Goal: Transaction & Acquisition: Purchase product/service

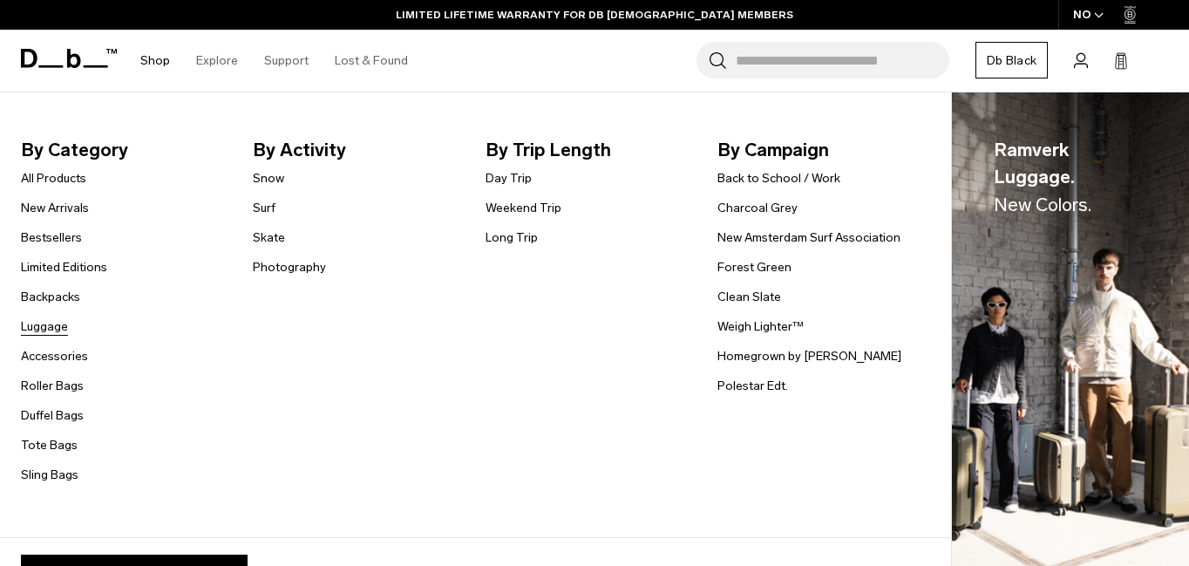
click at [58, 330] on link "Luggage" at bounding box center [44, 326] width 47 height 18
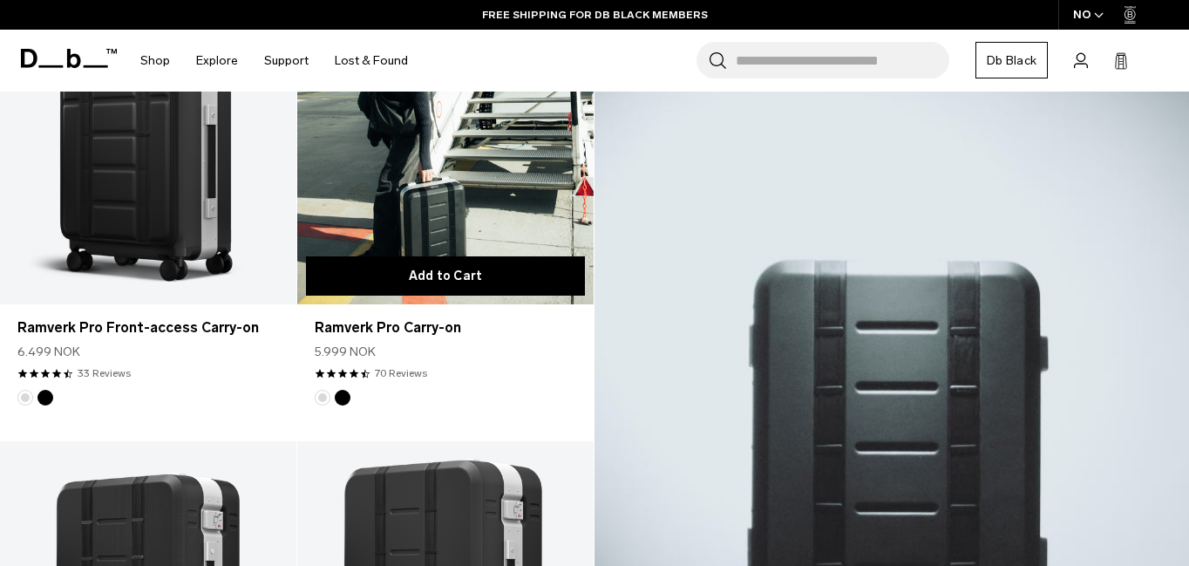
scroll to position [363, 0]
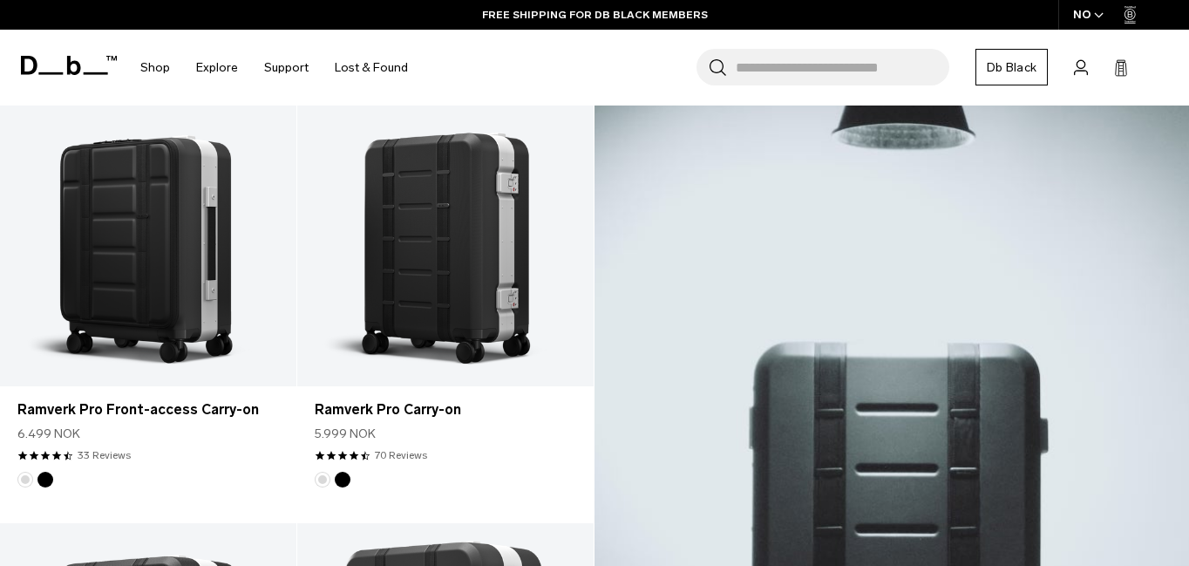
click at [1096, 16] on icon "button" at bounding box center [1099, 15] width 10 height 6
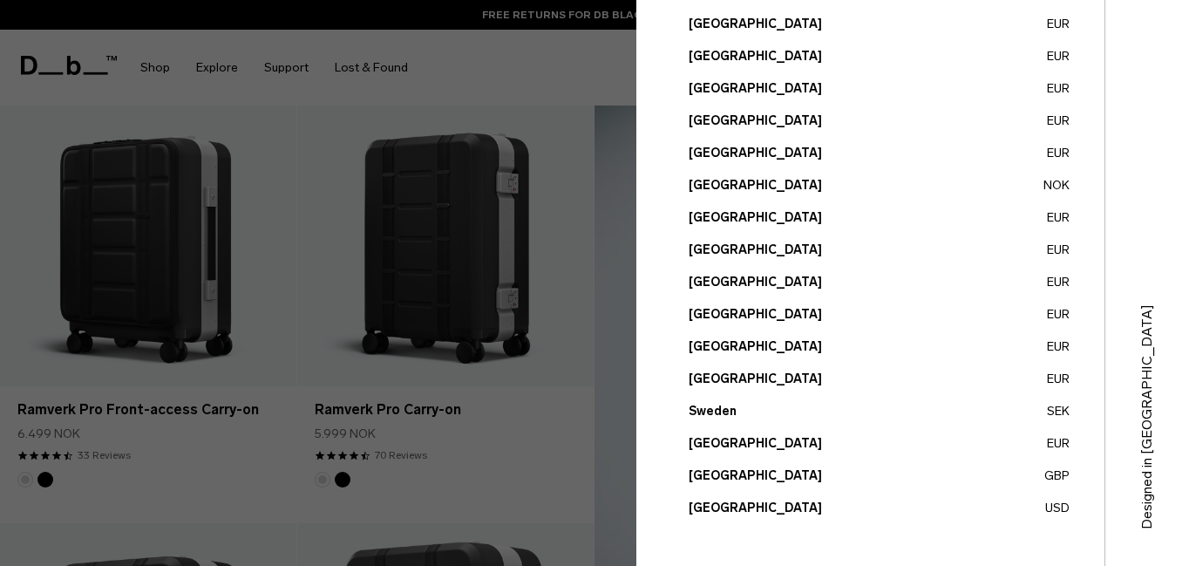
scroll to position [720, 0]
click at [737, 510] on button "United States USD" at bounding box center [879, 508] width 381 height 18
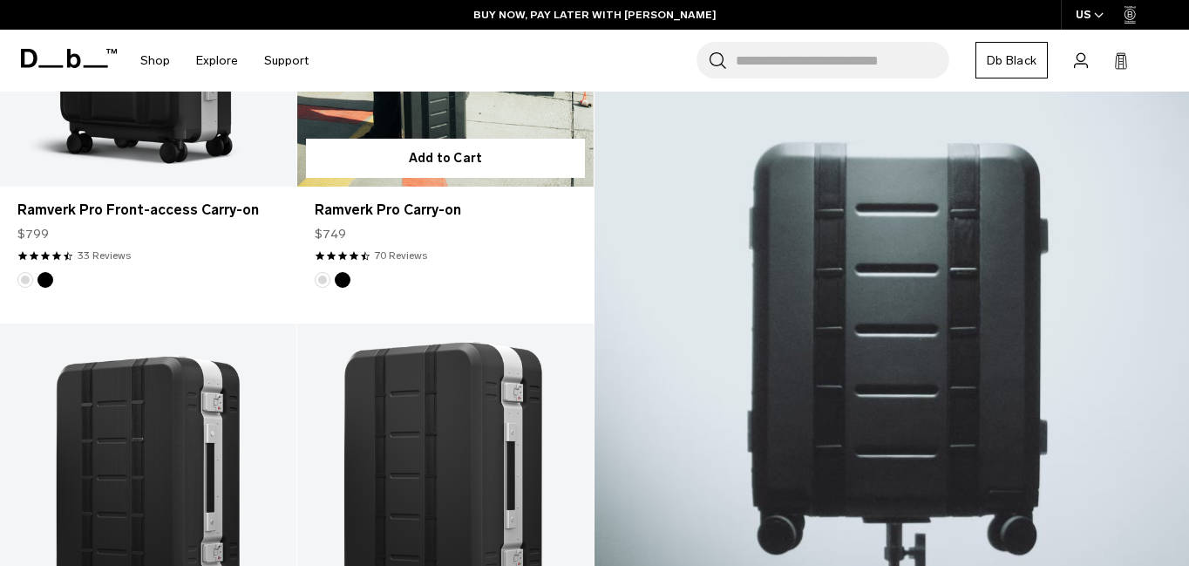
scroll to position [565, 0]
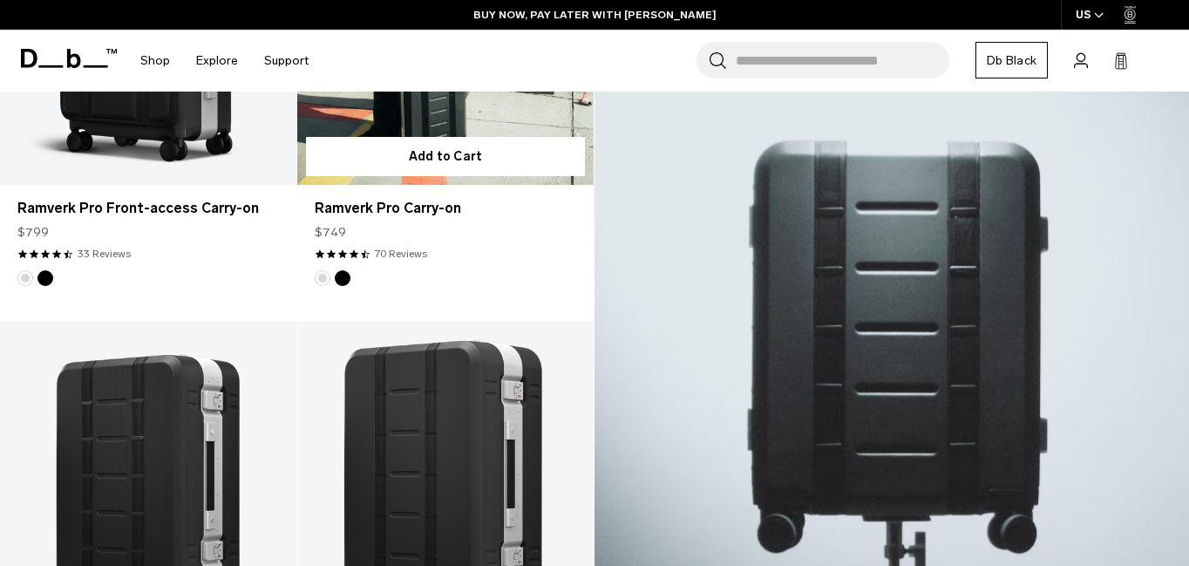
click at [465, 126] on link "Ramverk Pro Carry-on" at bounding box center [445, 19] width 296 height 329
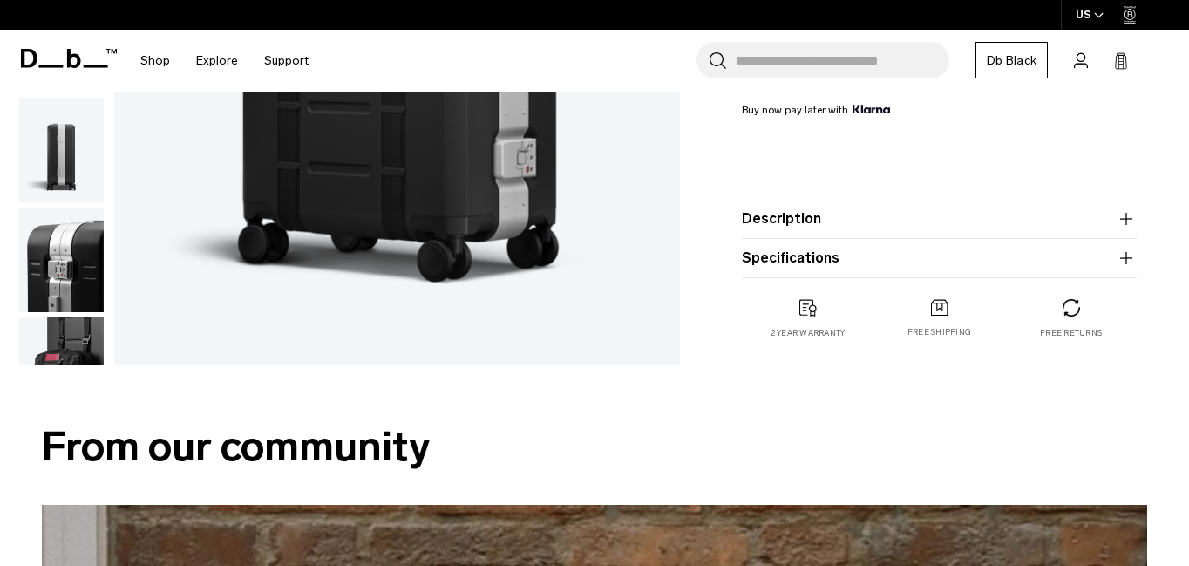
scroll to position [511, 0]
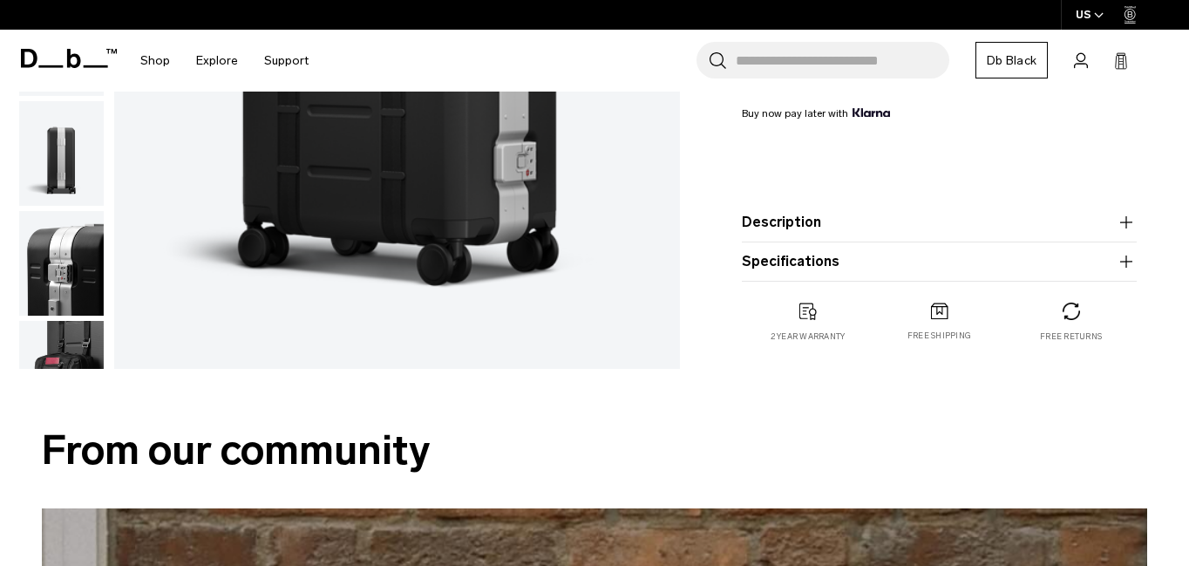
click at [1126, 224] on icon "button" at bounding box center [1125, 222] width 1 height 12
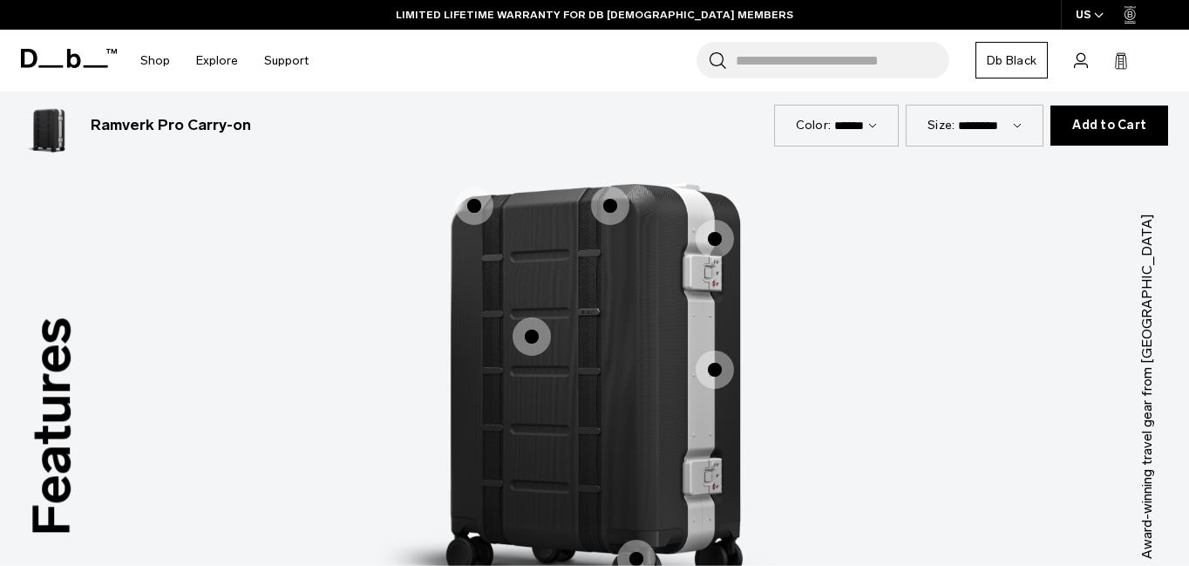
scroll to position [2482, 0]
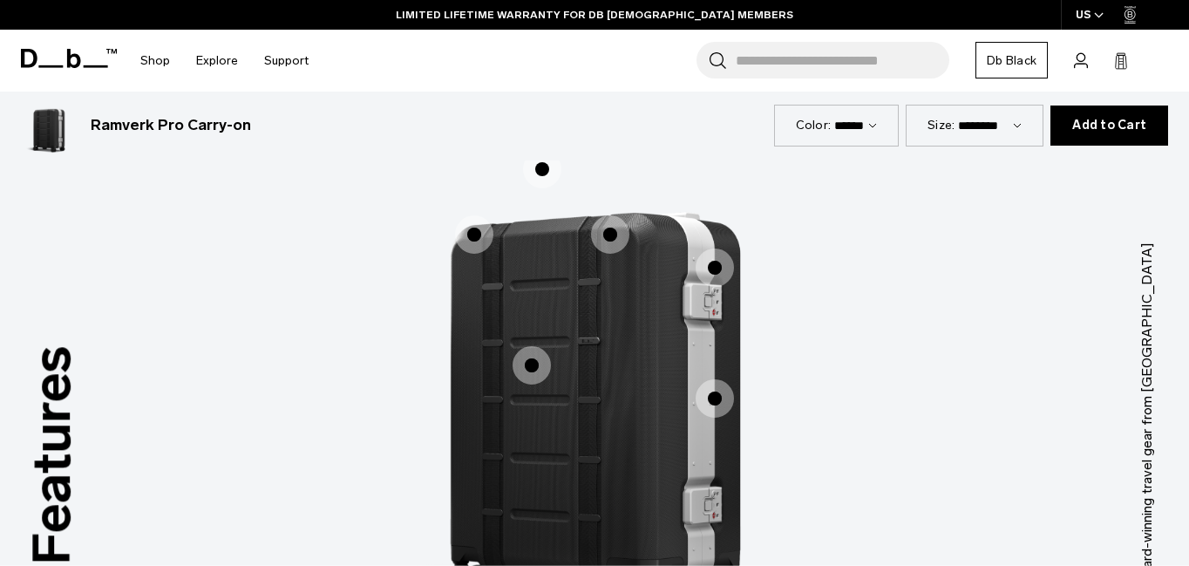
click at [472, 218] on span "1 / 3" at bounding box center [474, 234] width 38 height 38
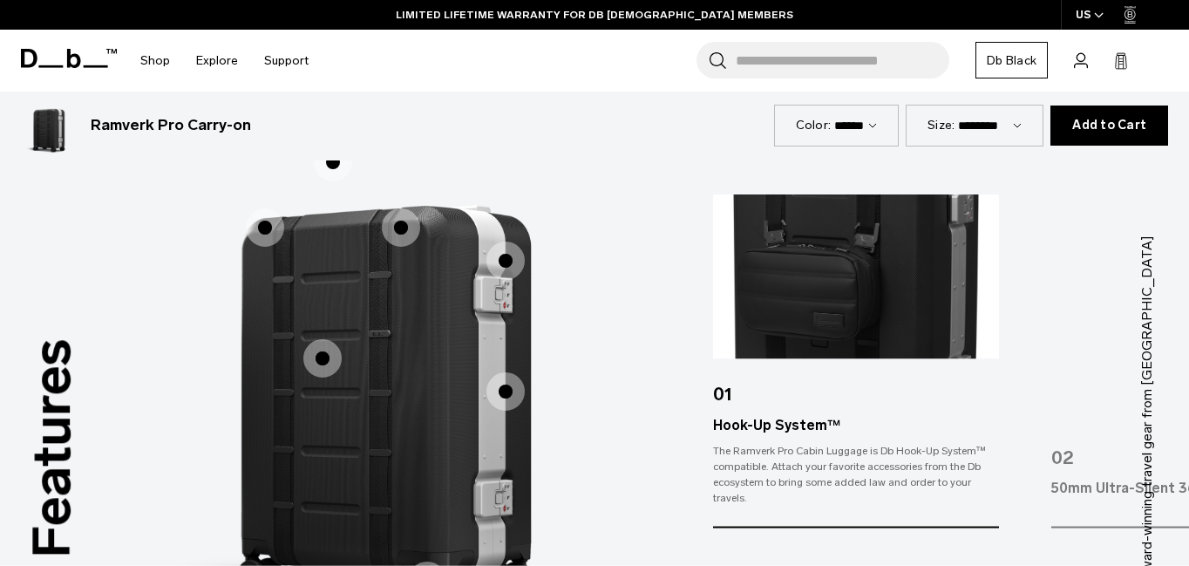
scroll to position [2490, 0]
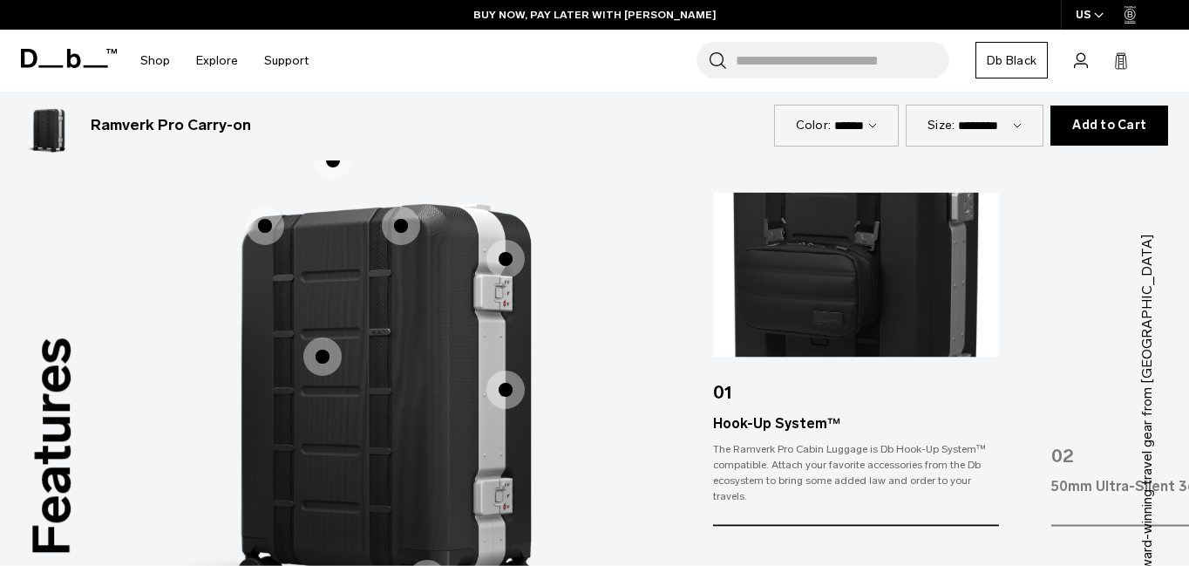
click at [404, 216] on span "1 / 3" at bounding box center [401, 226] width 38 height 38
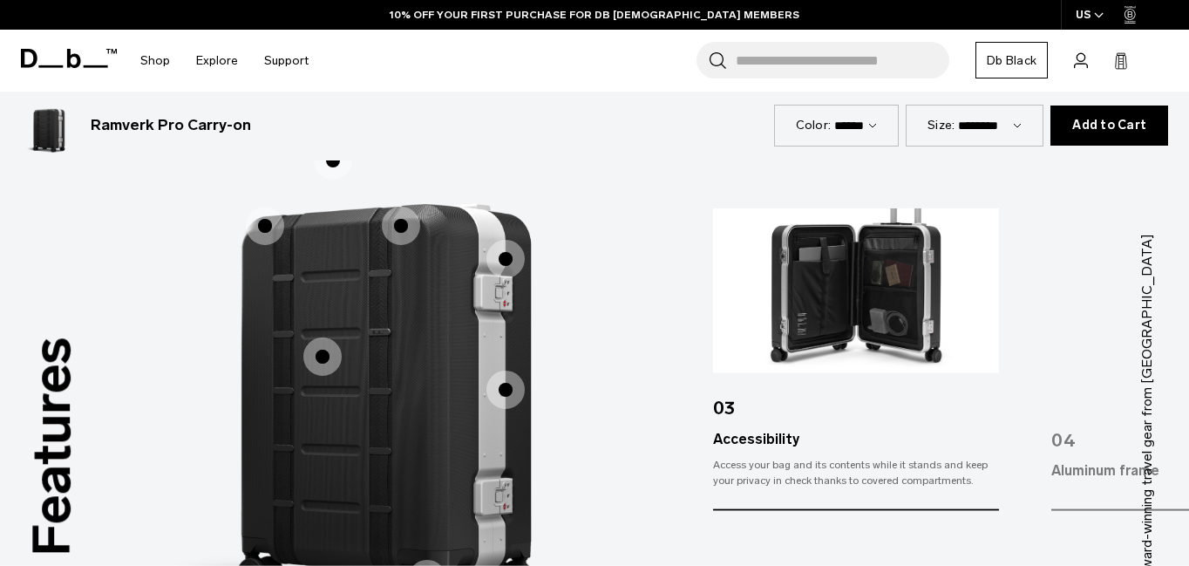
click at [328, 337] on span "1 / 3" at bounding box center [322, 356] width 38 height 38
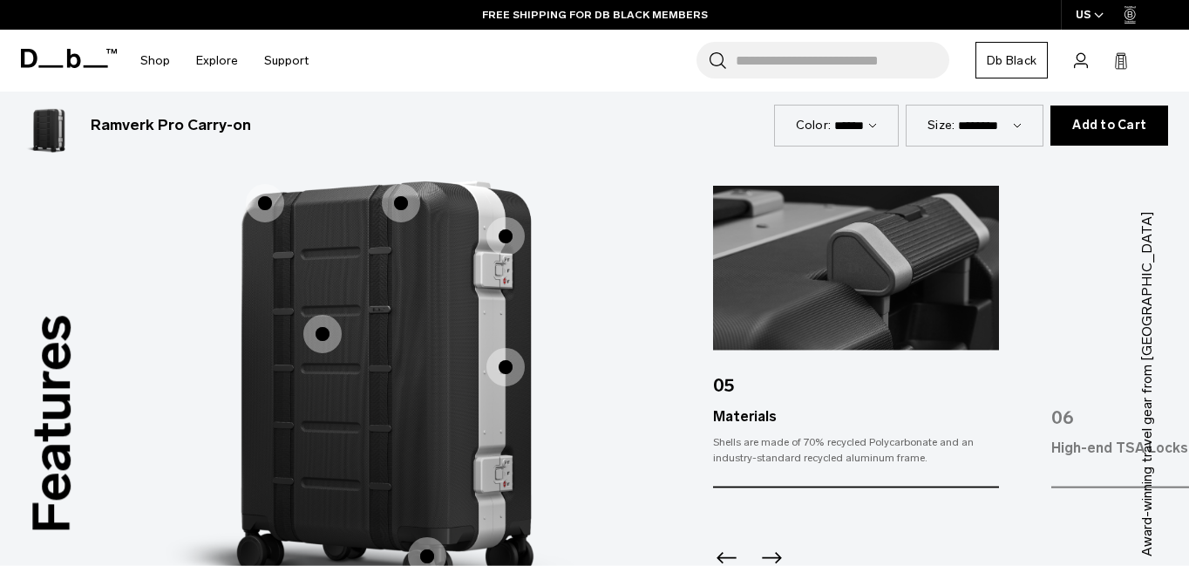
scroll to position [2519, 0]
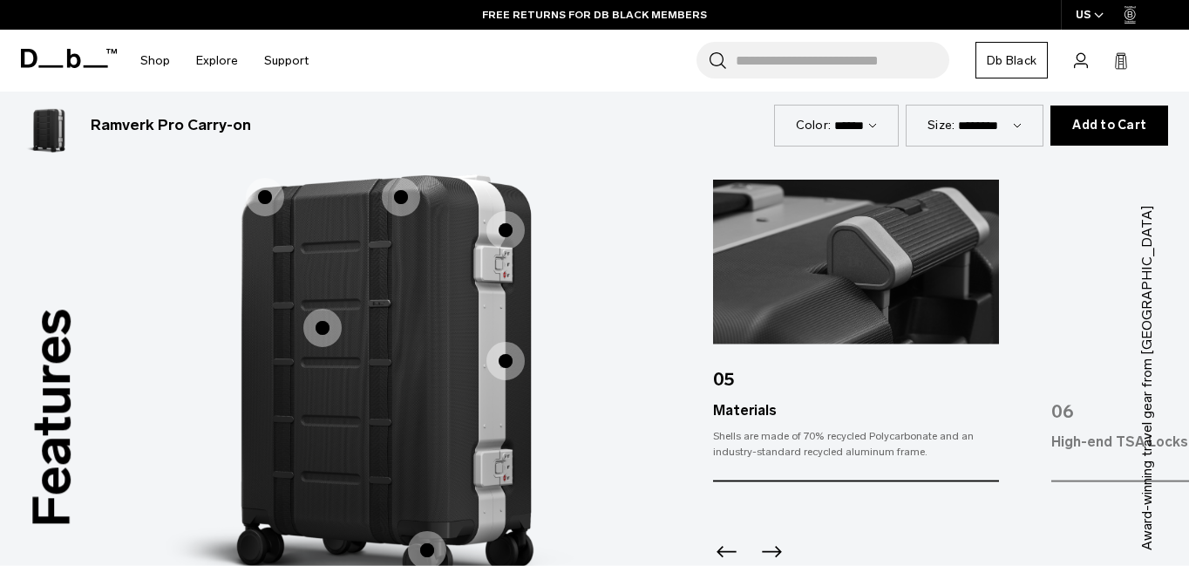
click at [515, 214] on span "1 / 3" at bounding box center [505, 230] width 38 height 38
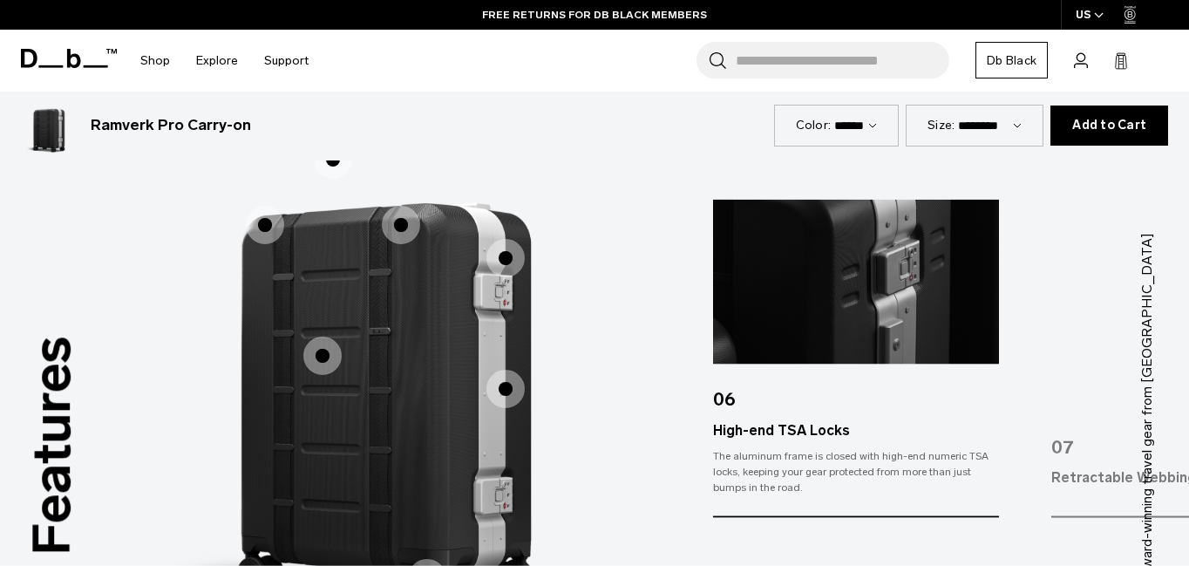
scroll to position [2490, 0]
click at [541, 379] on img "1 / 3" at bounding box center [385, 380] width 523 height 654
click at [509, 373] on span "1 / 3" at bounding box center [505, 389] width 38 height 38
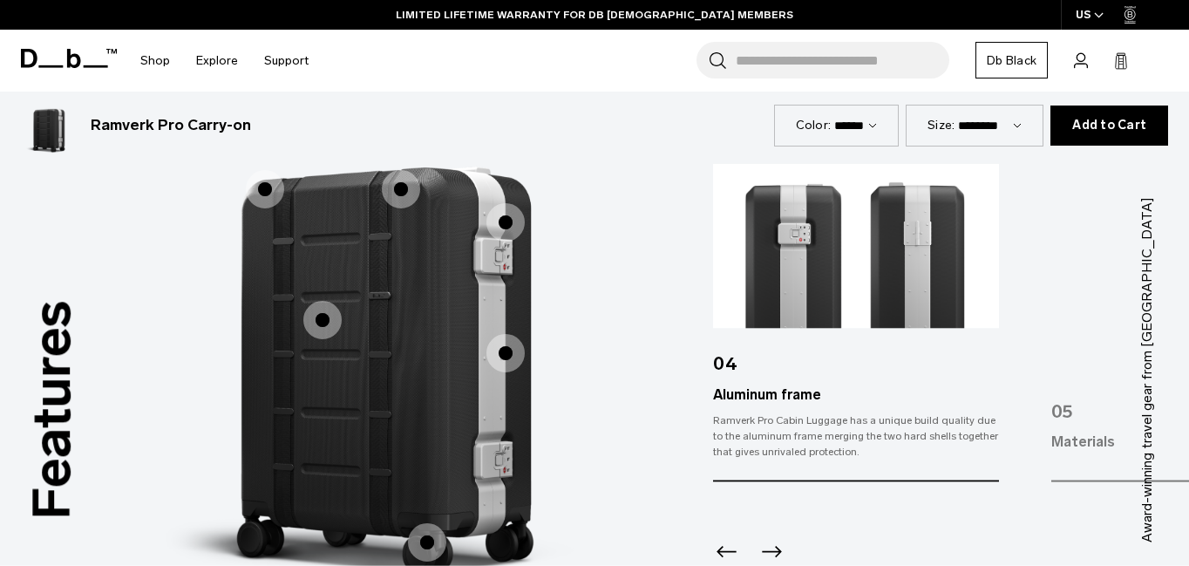
scroll to position [2528, 0]
click at [410, 532] on label "50mm Ultra-Silent 360 Hinomoto Wheels" at bounding box center [427, 541] width 42 height 42
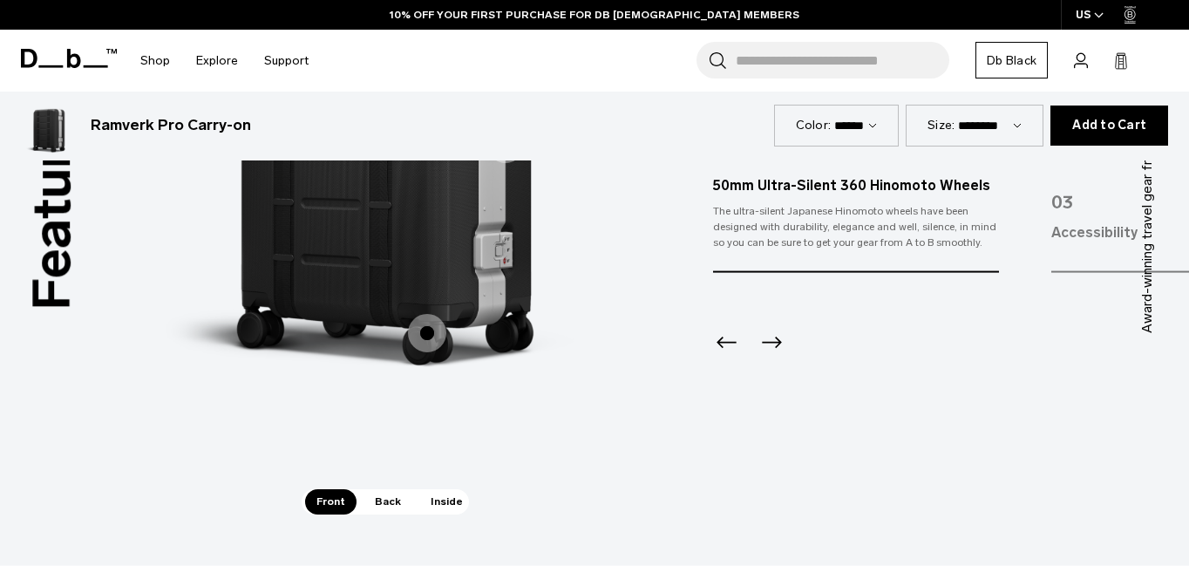
scroll to position [2879, 0]
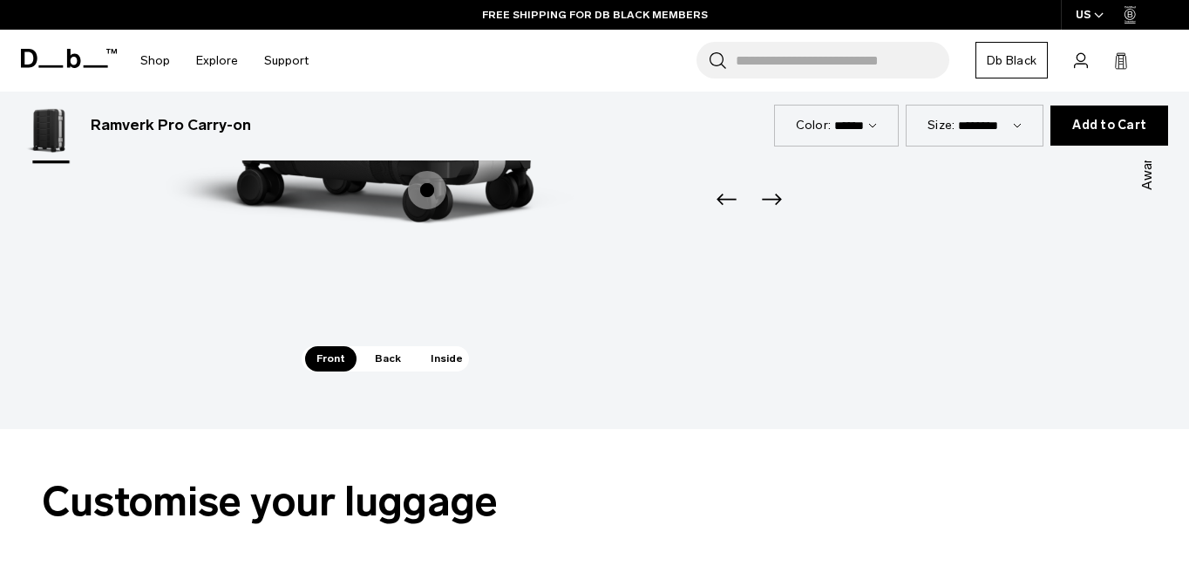
click at [383, 346] on span "Back" at bounding box center [387, 358] width 49 height 24
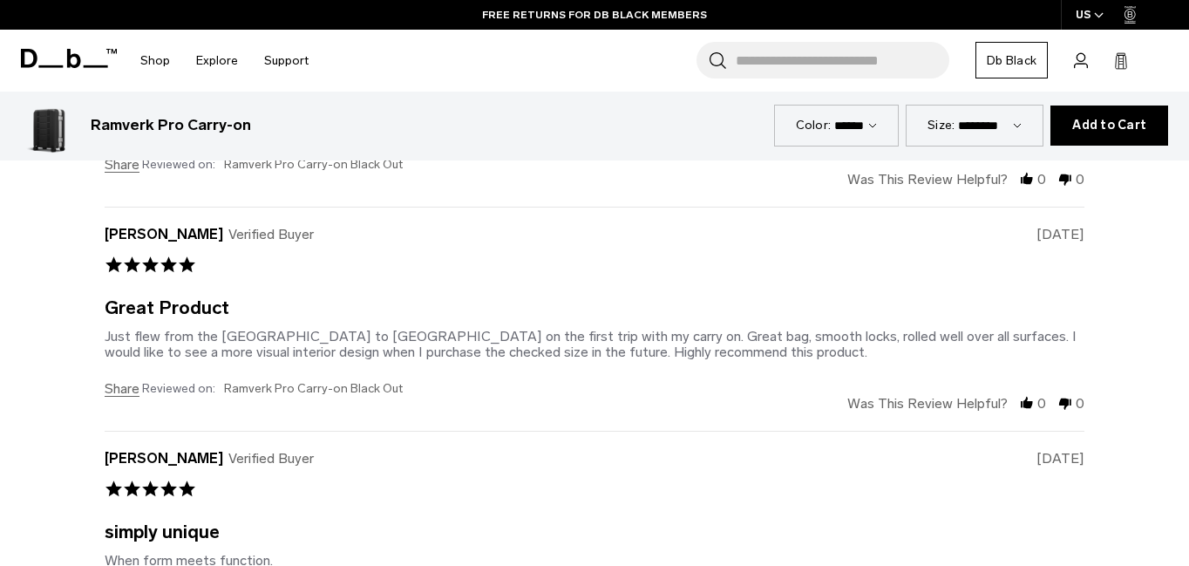
scroll to position [6467, 0]
